Goal: Task Accomplishment & Management: Manage account settings

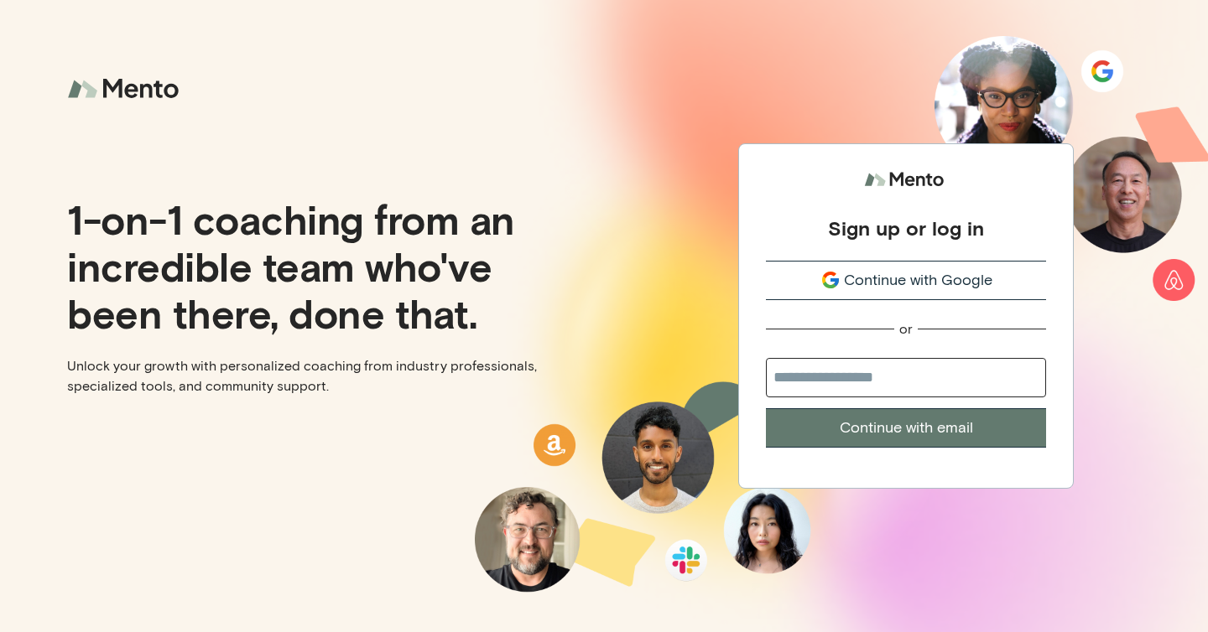
click at [874, 388] on input "email" at bounding box center [906, 377] width 280 height 39
type input "**********"
click at [898, 426] on button "Continue with email" at bounding box center [906, 427] width 280 height 39
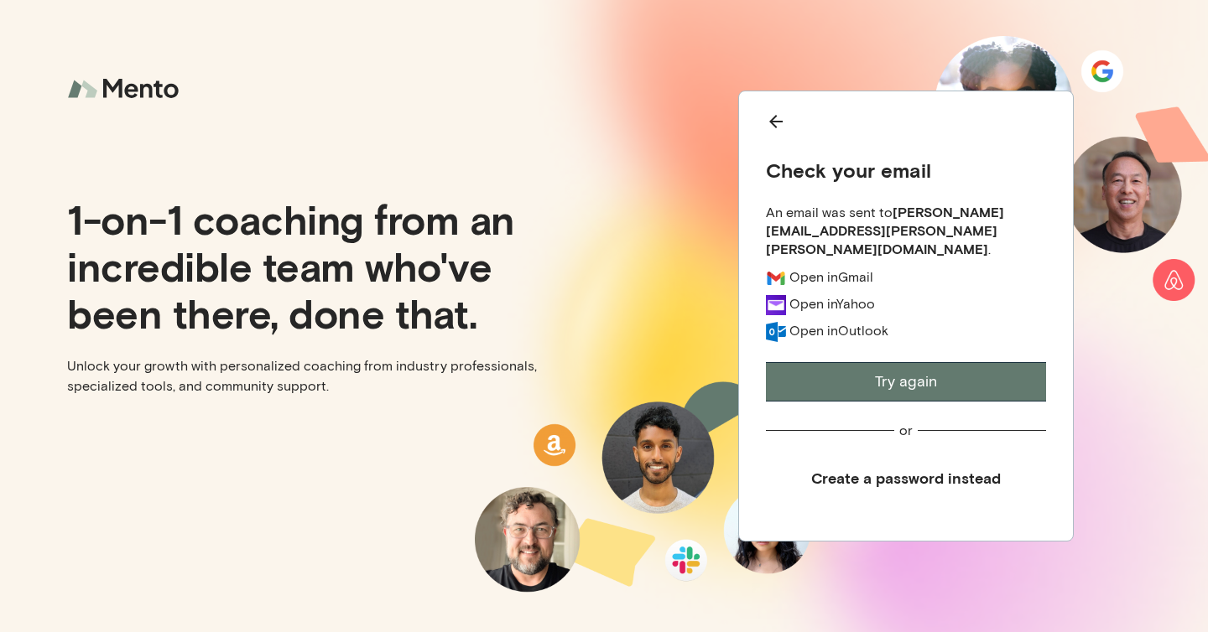
click at [906, 470] on button "Create a password instead" at bounding box center [906, 479] width 280 height 38
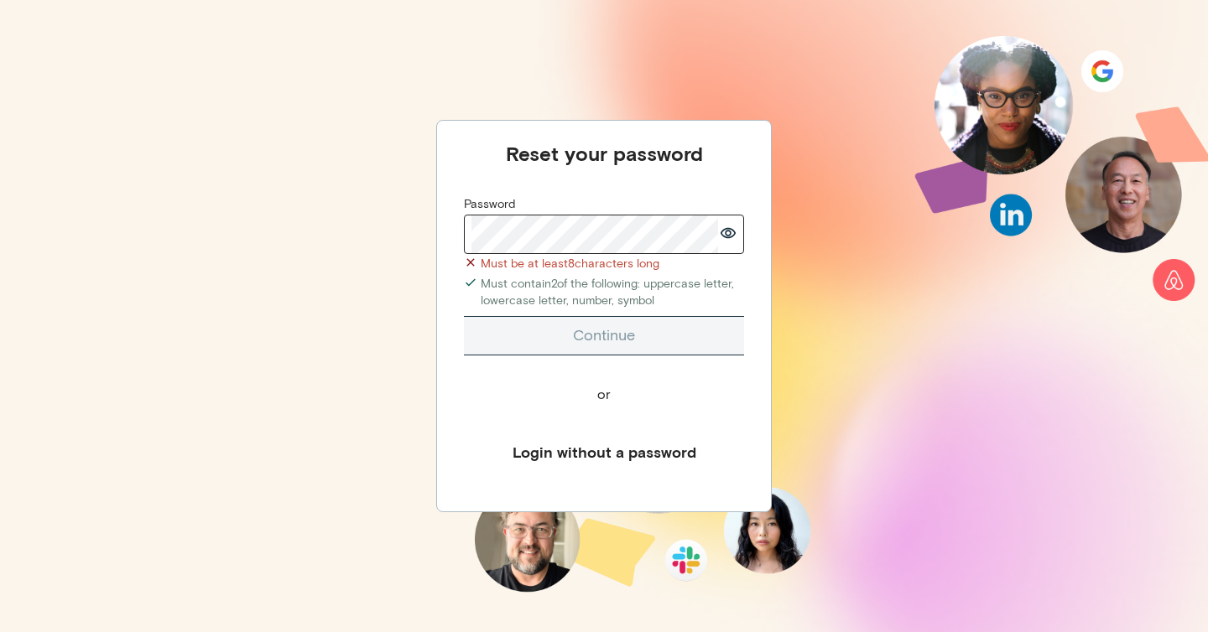
click at [502, 401] on div "Reset your password Password Must be at least 8 characters long Must contain 2 …" at bounding box center [604, 306] width 280 height 330
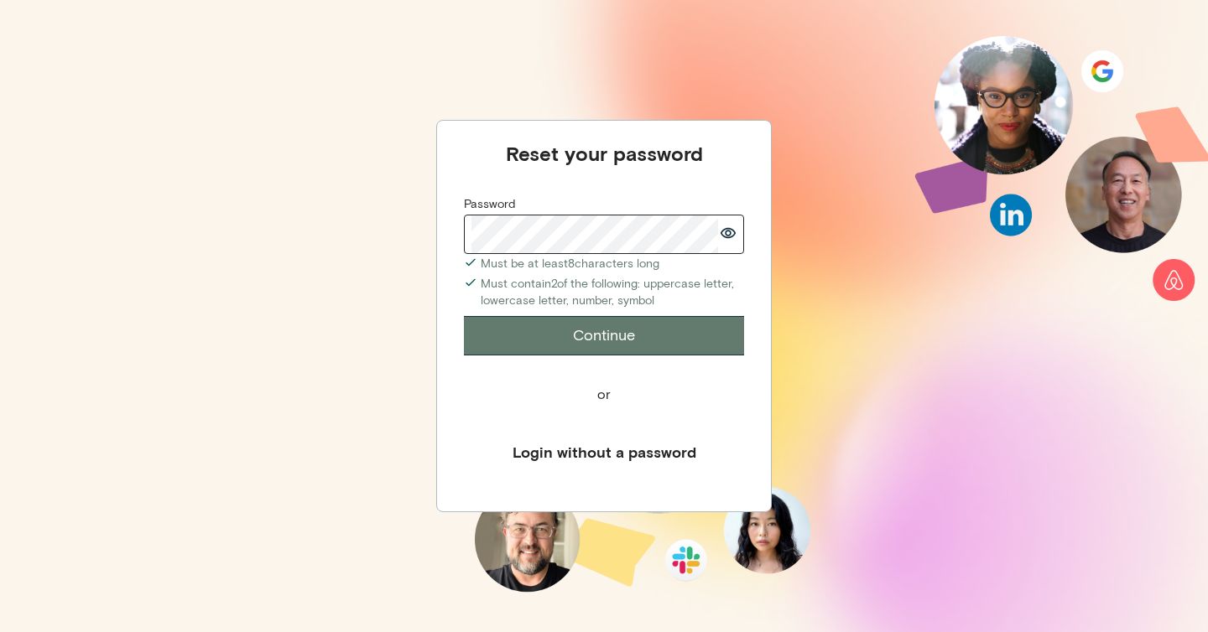
click at [695, 441] on button "Login without a password" at bounding box center [604, 453] width 280 height 38
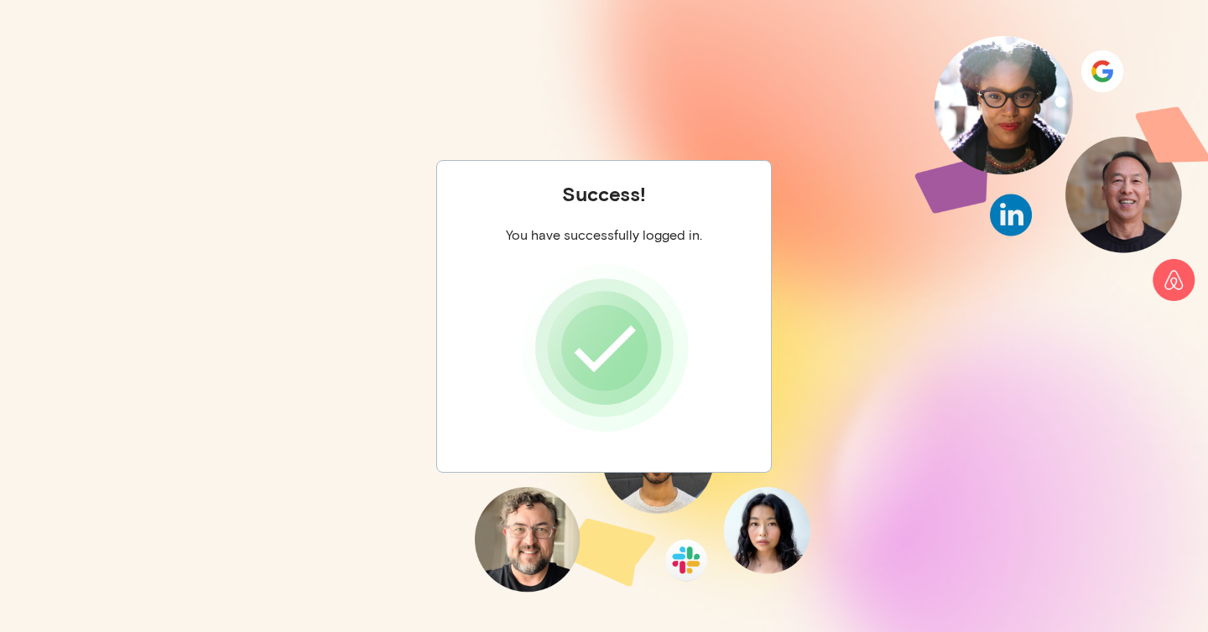
click at [745, 327] on div "Success! You have successfully logged in." at bounding box center [604, 316] width 336 height 313
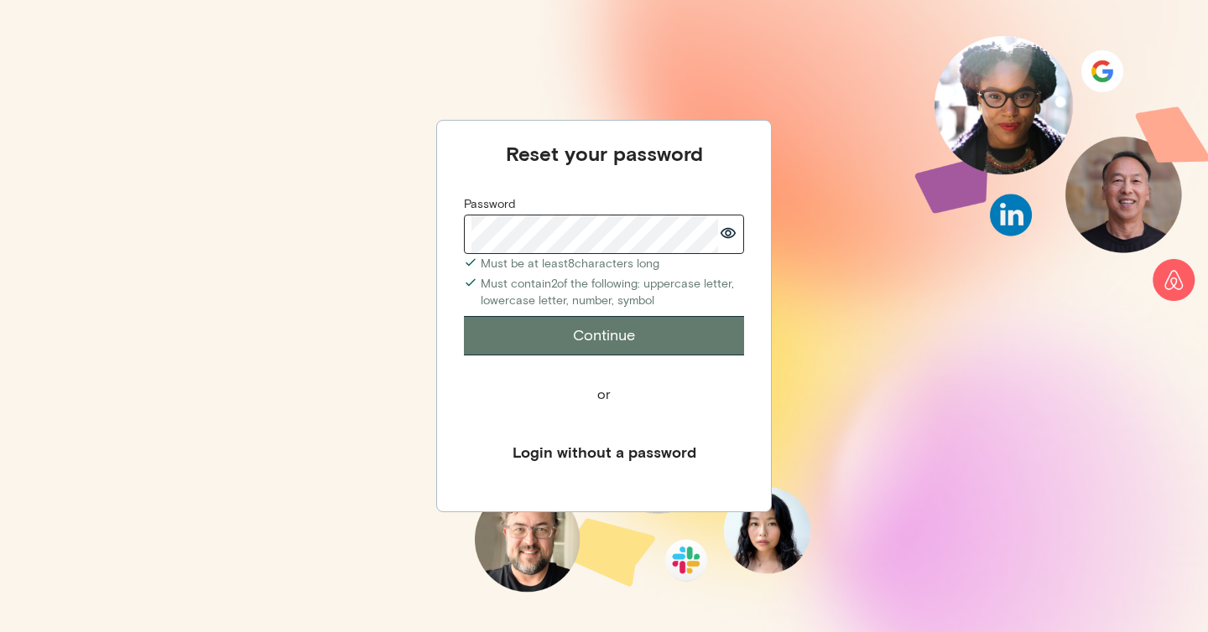
click at [464, 316] on button "Continue" at bounding box center [604, 335] width 280 height 39
click at [629, 341] on button "Continue" at bounding box center [604, 335] width 280 height 39
click at [654, 336] on button "Continue" at bounding box center [604, 335] width 280 height 39
